Goal: Task Accomplishment & Management: Use online tool/utility

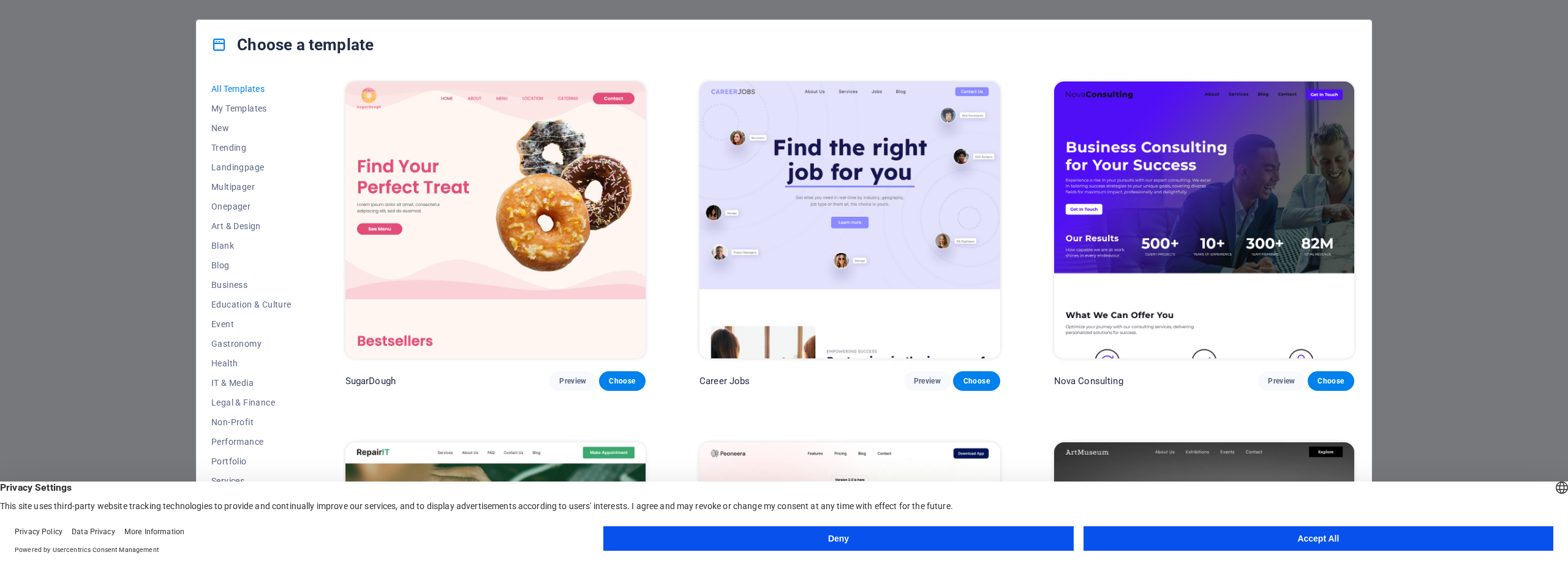
click at [1333, 541] on button "Accept All" at bounding box center [1318, 538] width 470 height 25
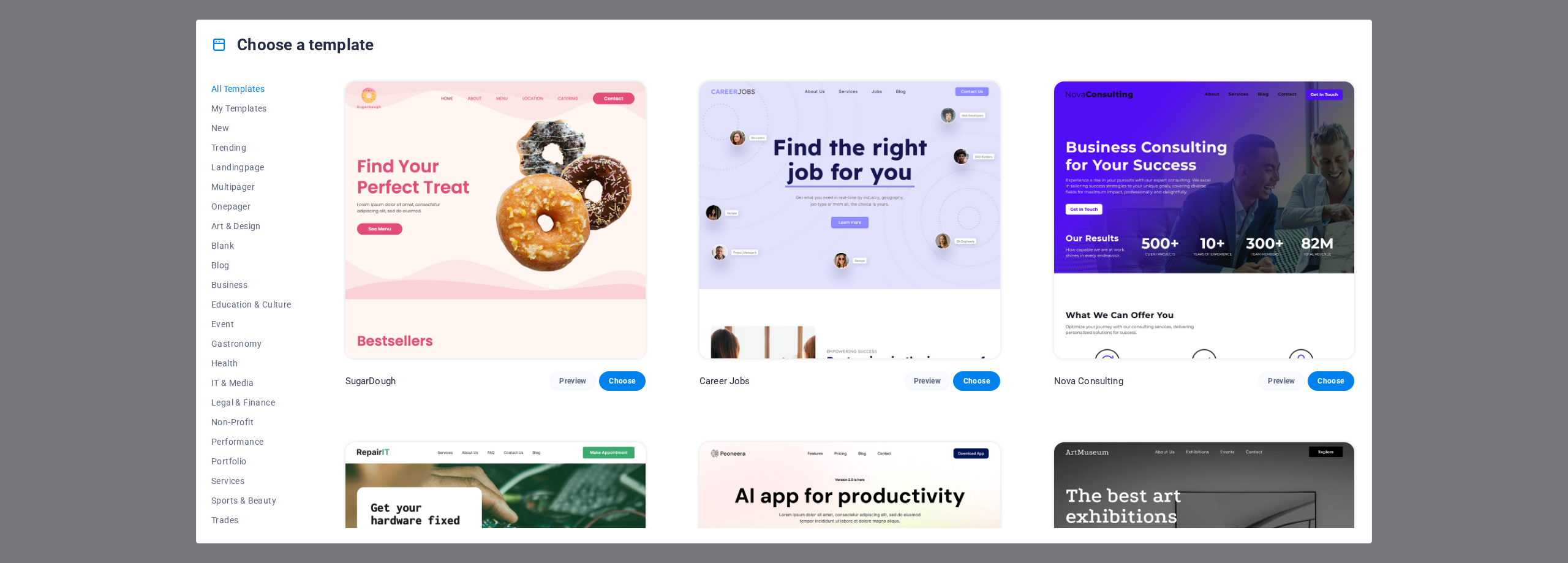
scroll to position [41, 0]
drag, startPoint x: 305, startPoint y: 275, endPoint x: 311, endPoint y: 227, distance: 48.4
click at [311, 229] on div "All Templates My Templates New Trending Landingpage Multipager Onepager Art & D…" at bounding box center [783, 305] width 1175 height 473
click at [217, 89] on span "New" at bounding box center [252, 87] width 80 height 10
click at [247, 146] on span "Multipager" at bounding box center [252, 146] width 80 height 10
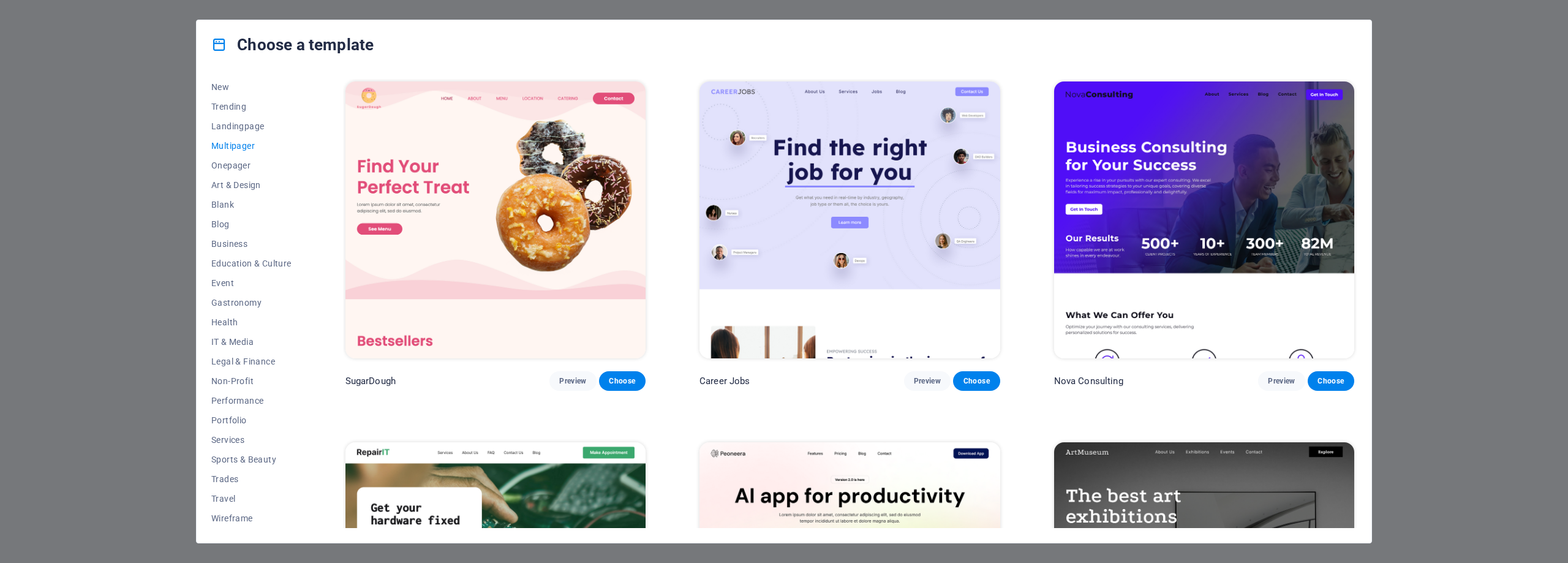
click at [233, 147] on span "Multipager" at bounding box center [252, 146] width 80 height 10
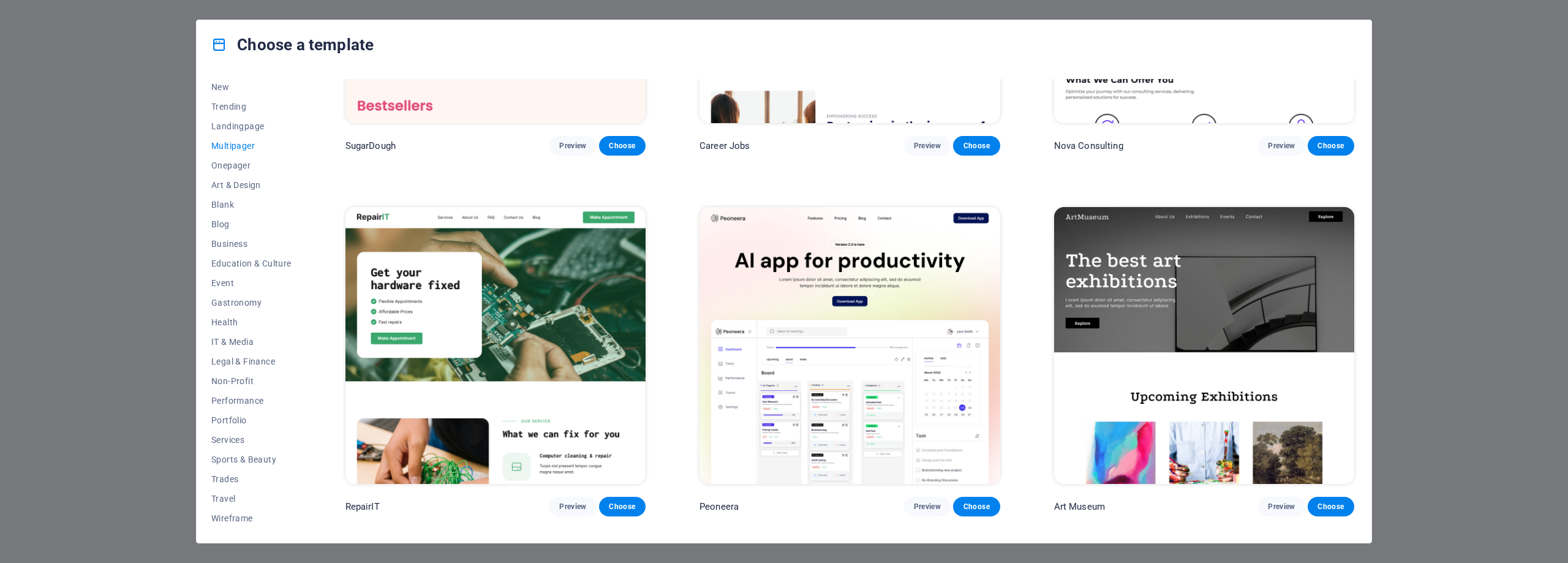
scroll to position [0, 0]
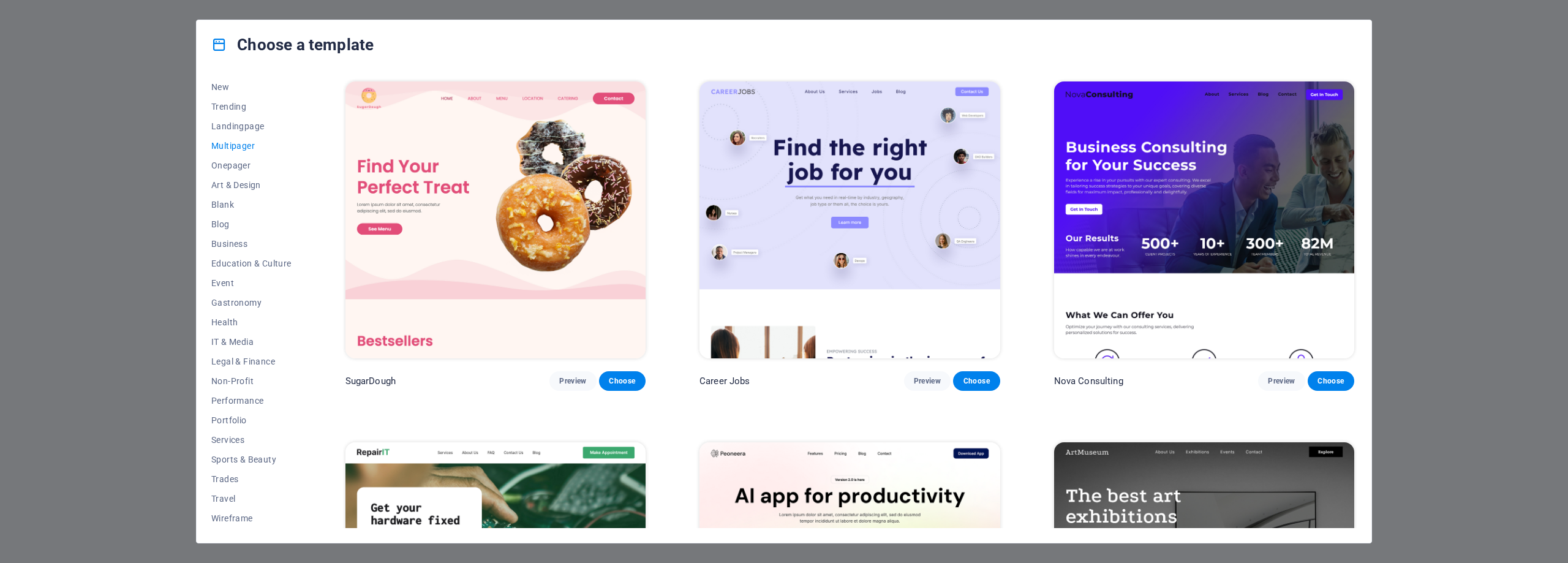
click at [1447, 250] on div "Choose a template All Templates My Templates New Trending Landingpage Multipage…" at bounding box center [784, 282] width 1568 height 563
click at [50, 56] on div "Choose a template All Templates My Templates New Trending Landingpage Multipage…" at bounding box center [784, 282] width 1568 height 563
click at [224, 46] on icon at bounding box center [219, 44] width 16 height 16
click at [232, 477] on span "Services" at bounding box center [252, 481] width 80 height 10
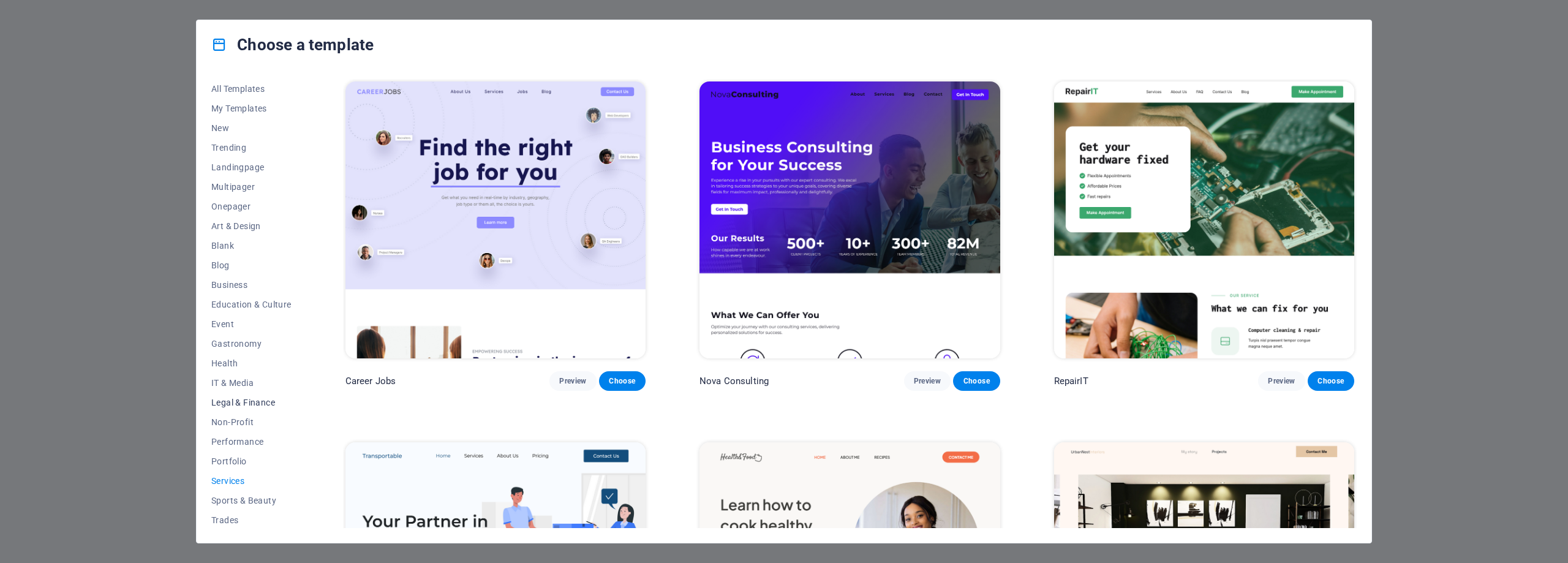
click at [242, 401] on span "Legal & Finance" at bounding box center [252, 402] width 80 height 10
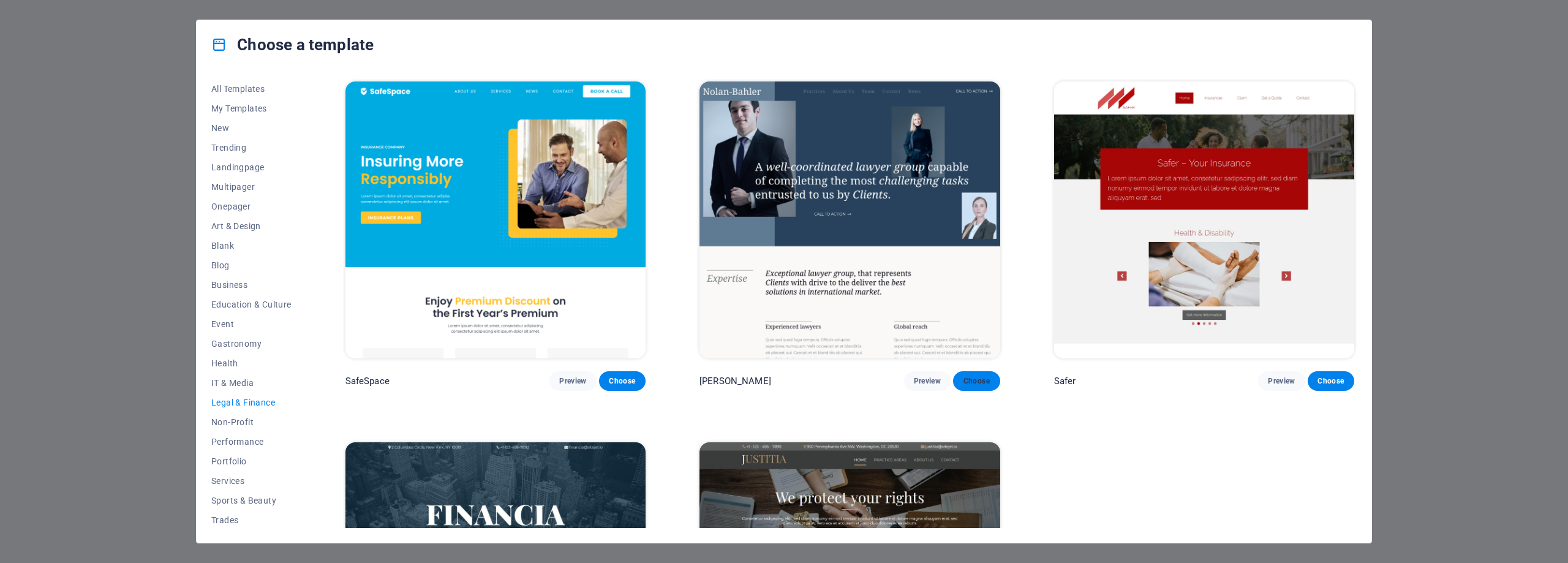
click at [982, 385] on button "Choose" at bounding box center [975, 381] width 47 height 19
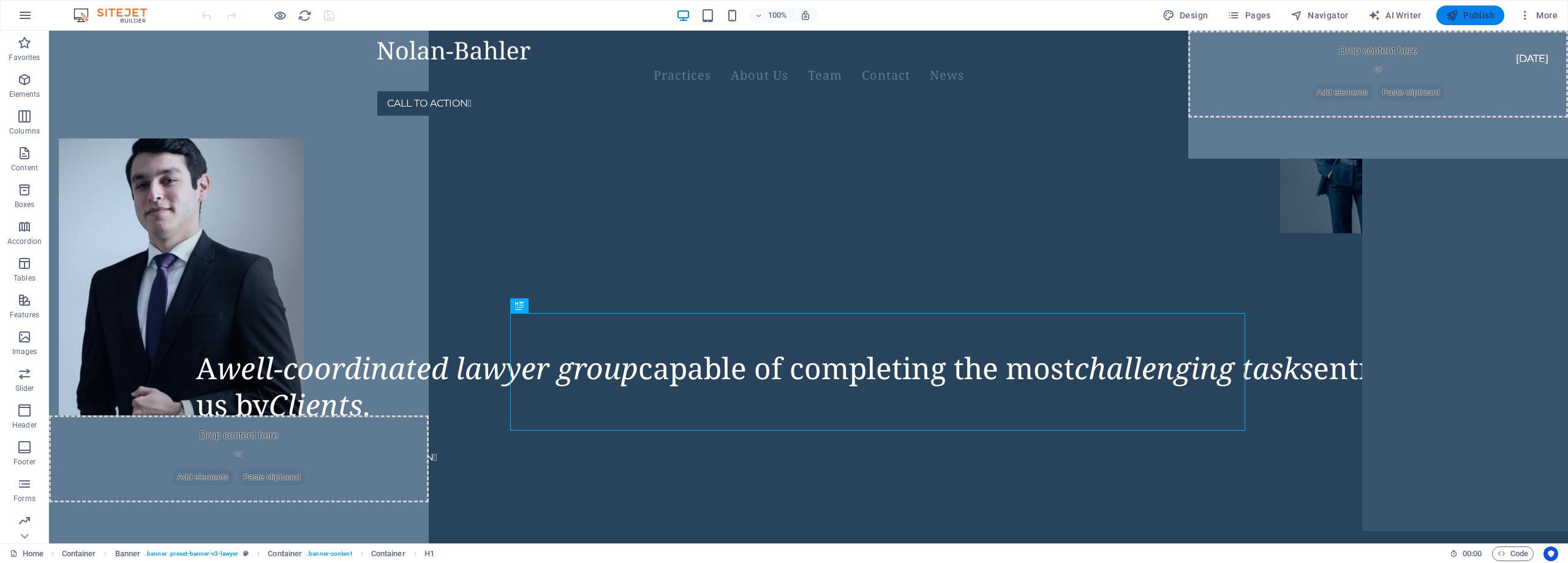
click at [1463, 19] on span "Publish" at bounding box center [1469, 15] width 49 height 12
